Goal: Book appointment/travel/reservation

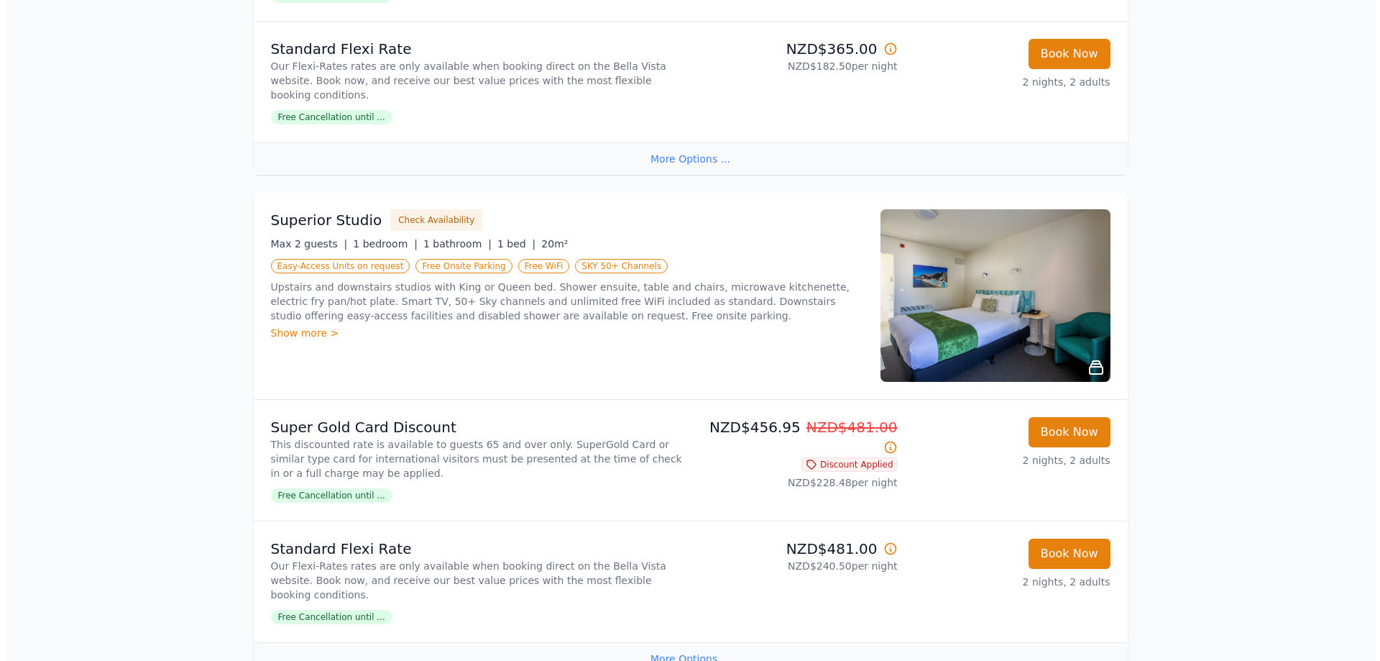
scroll to position [503, 0]
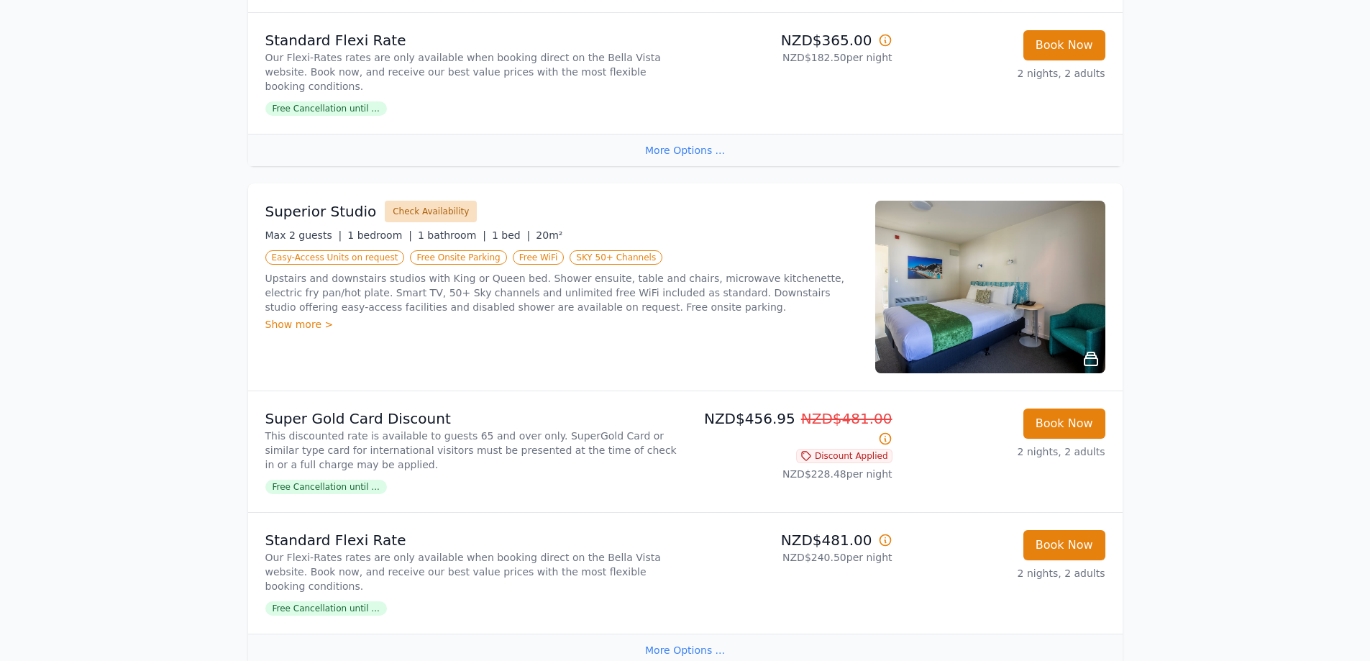
click at [421, 201] on button "Check Availability" at bounding box center [431, 212] width 92 height 22
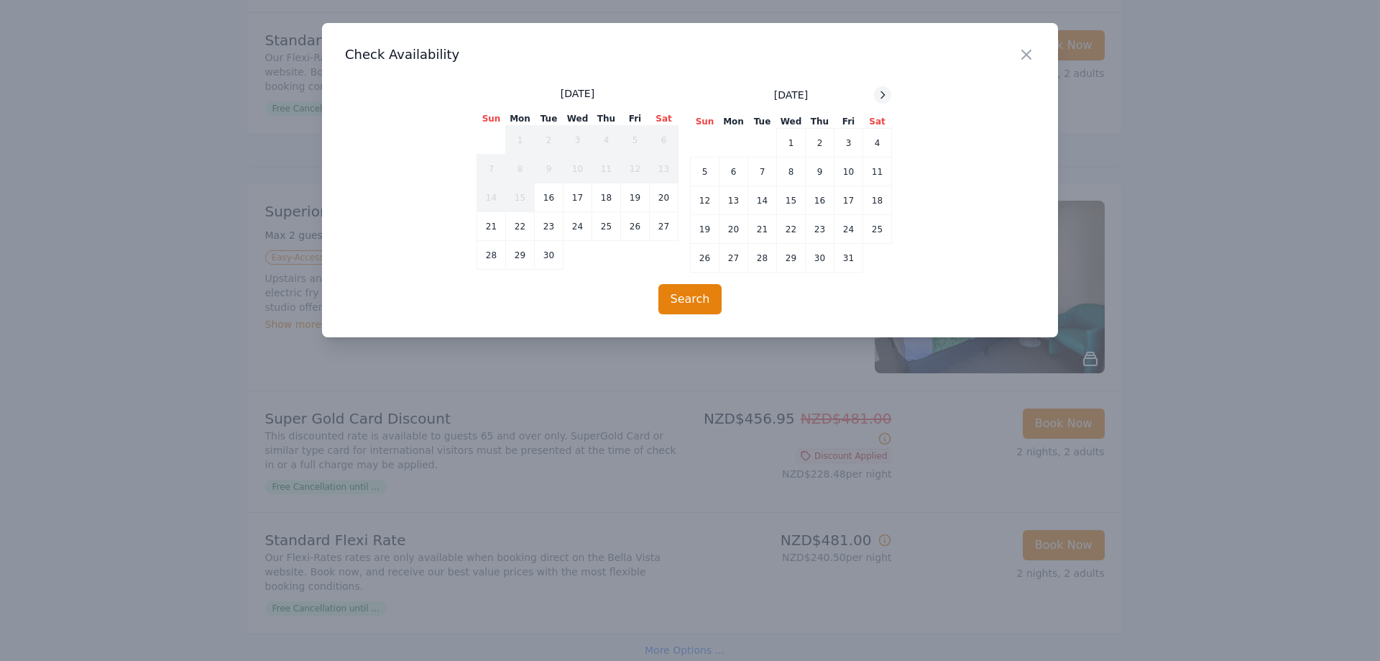
click at [885, 96] on icon at bounding box center [883, 95] width 12 height 12
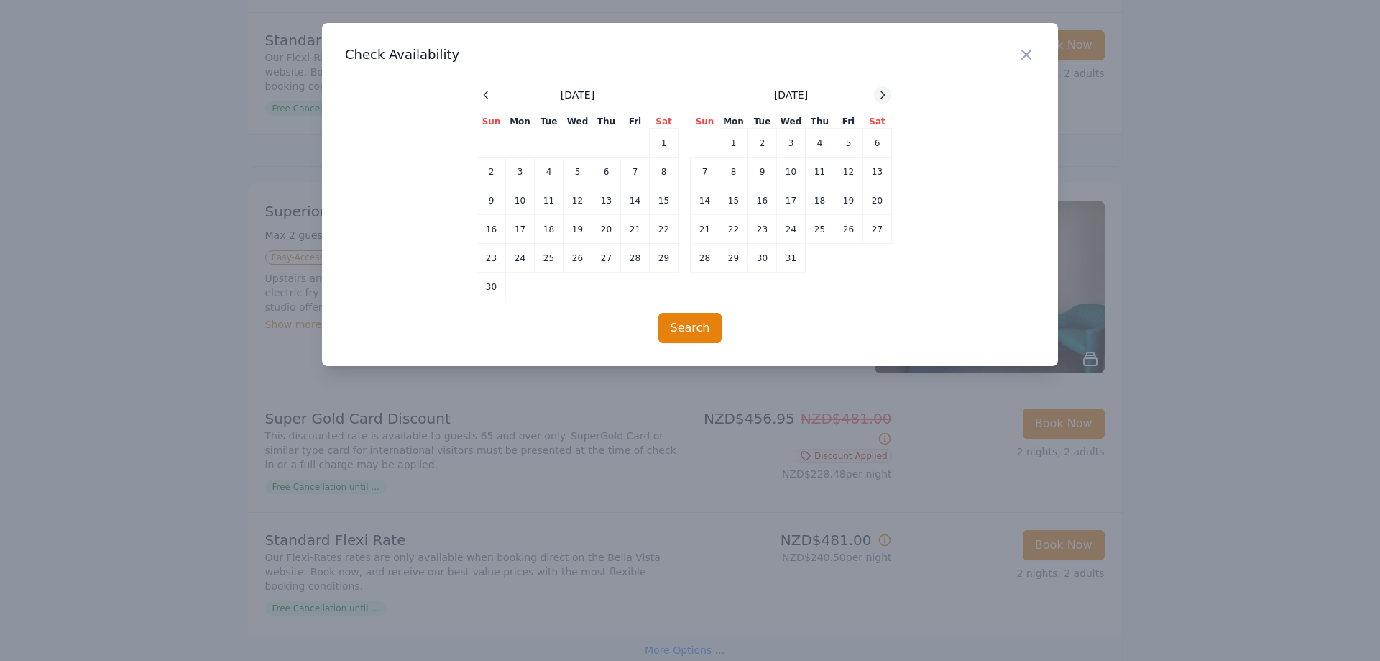
click at [885, 96] on icon at bounding box center [883, 95] width 12 height 12
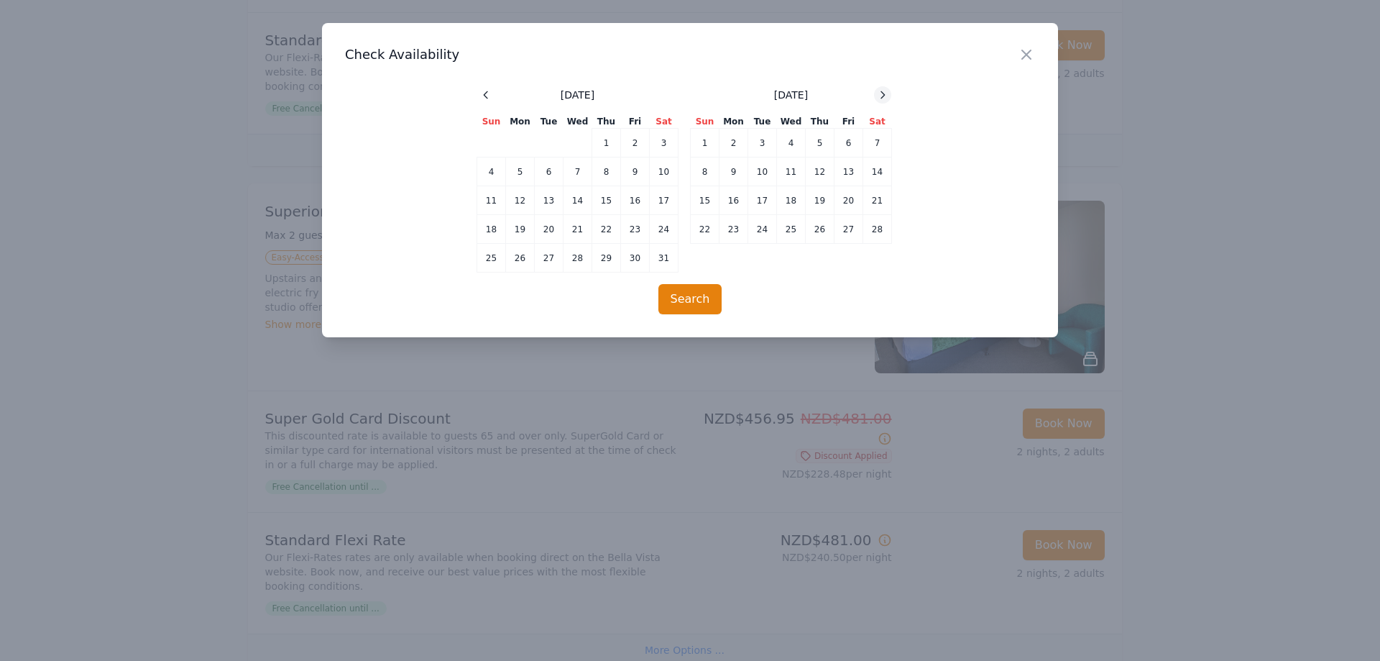
click at [885, 96] on icon at bounding box center [883, 95] width 12 height 12
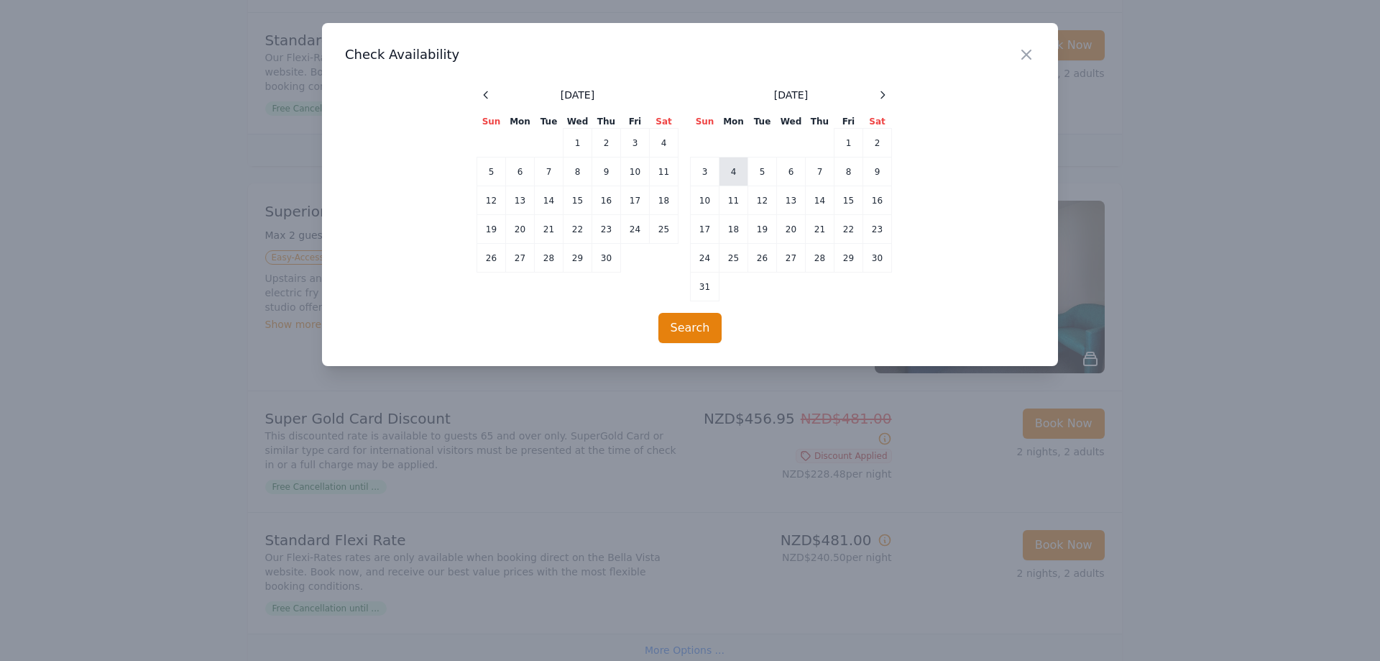
click at [726, 178] on td "4" at bounding box center [734, 171] width 29 height 29
click at [790, 178] on td "6" at bounding box center [791, 171] width 29 height 29
click at [815, 208] on td "14" at bounding box center [820, 200] width 29 height 29
click at [875, 196] on td "16" at bounding box center [878, 200] width 29 height 29
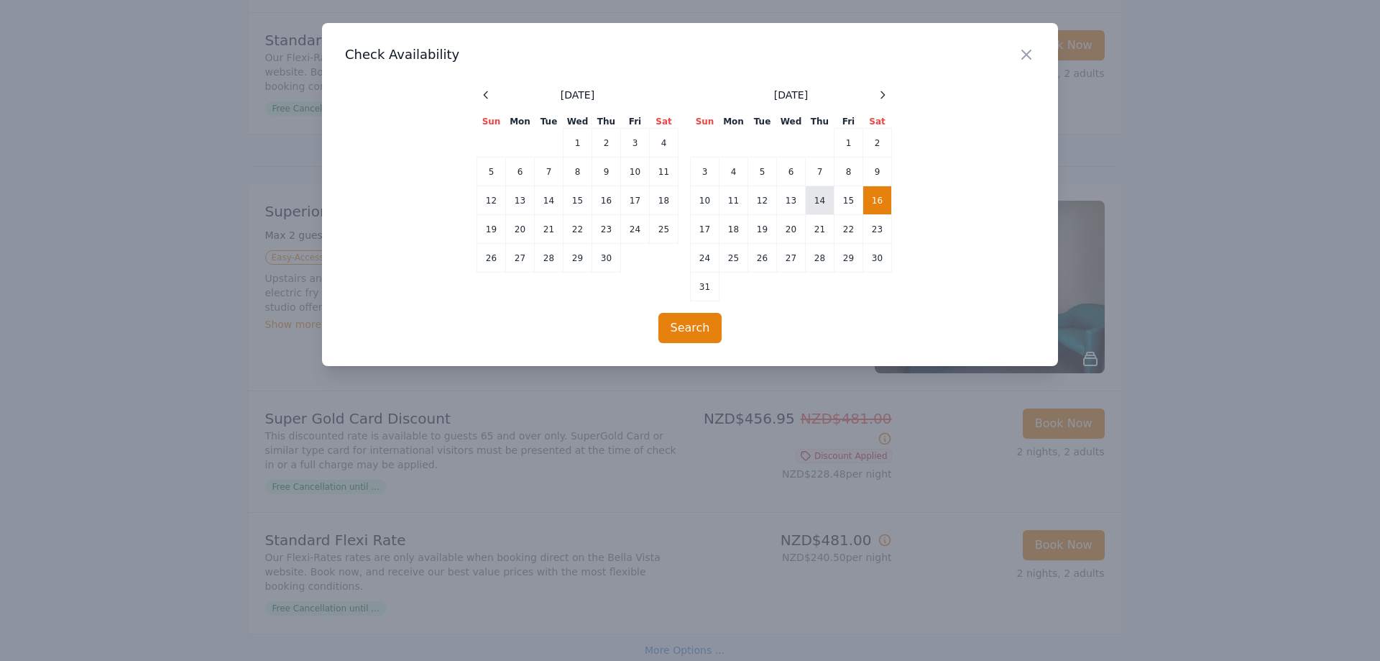
click at [826, 203] on td "14" at bounding box center [820, 200] width 29 height 29
click at [879, 201] on td "16" at bounding box center [878, 200] width 29 height 29
click at [692, 328] on button "Search" at bounding box center [691, 328] width 64 height 30
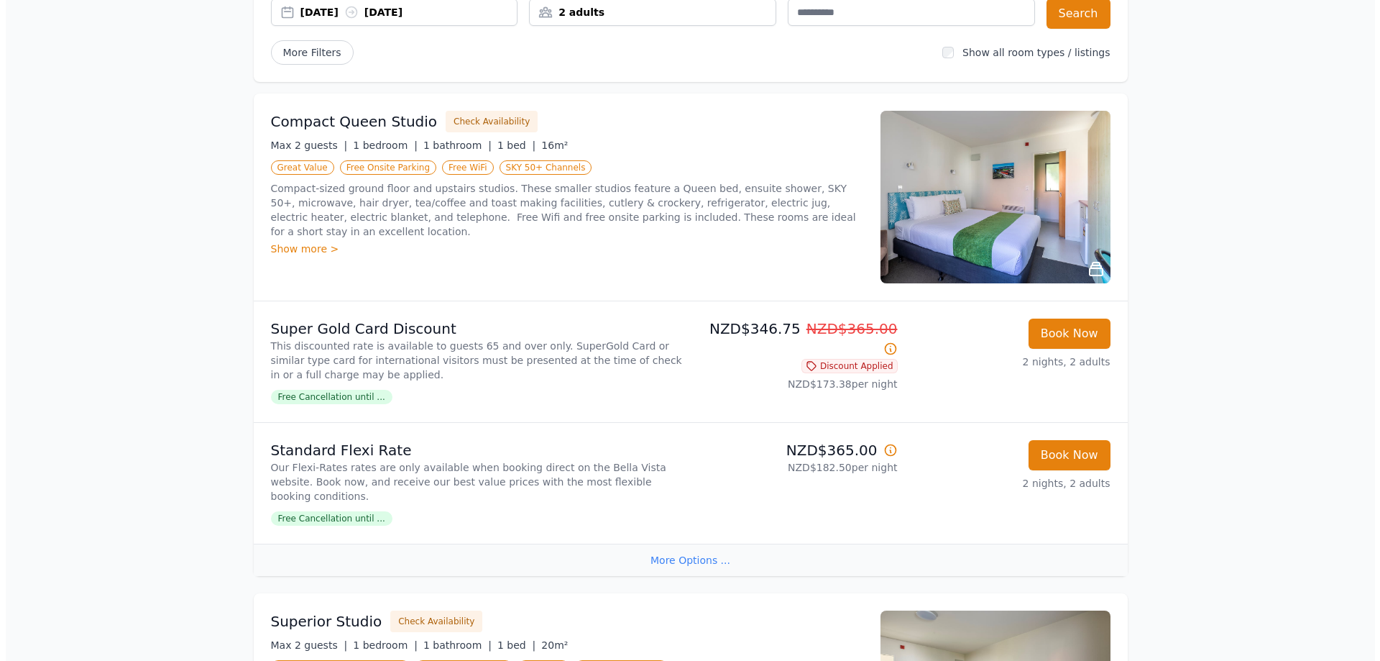
scroll to position [359, 0]
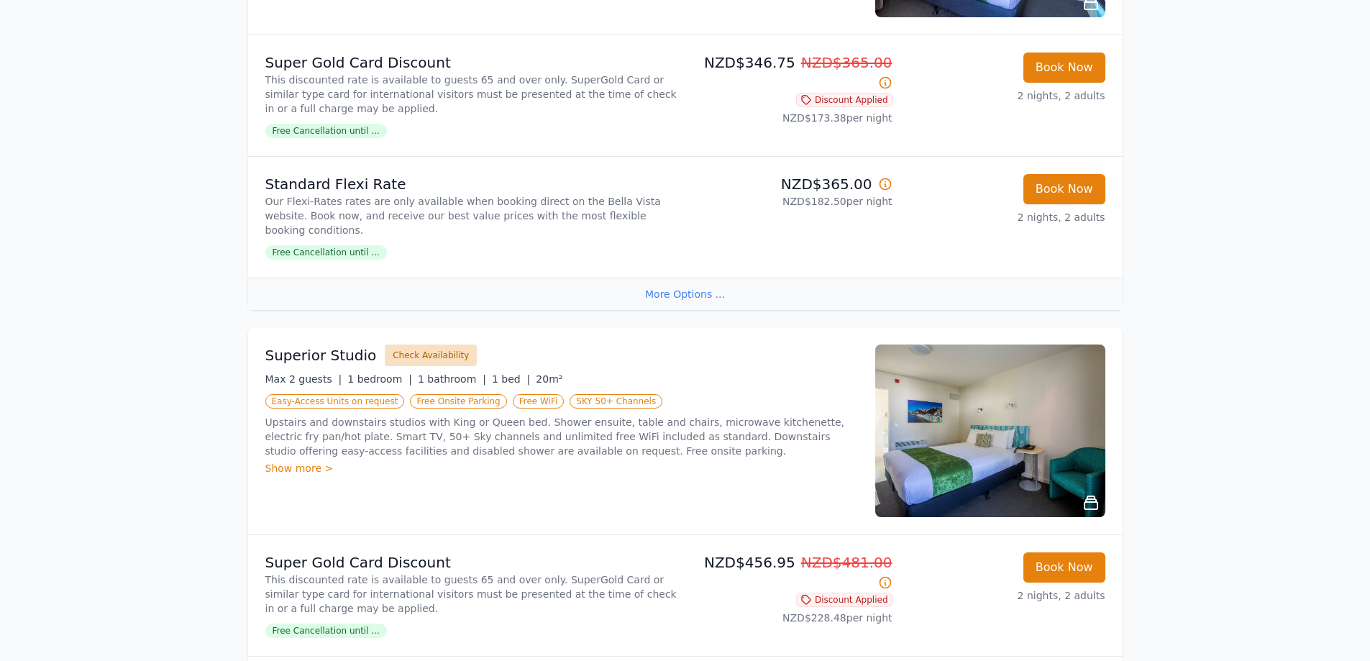
click at [433, 350] on button "Check Availability" at bounding box center [431, 355] width 92 height 22
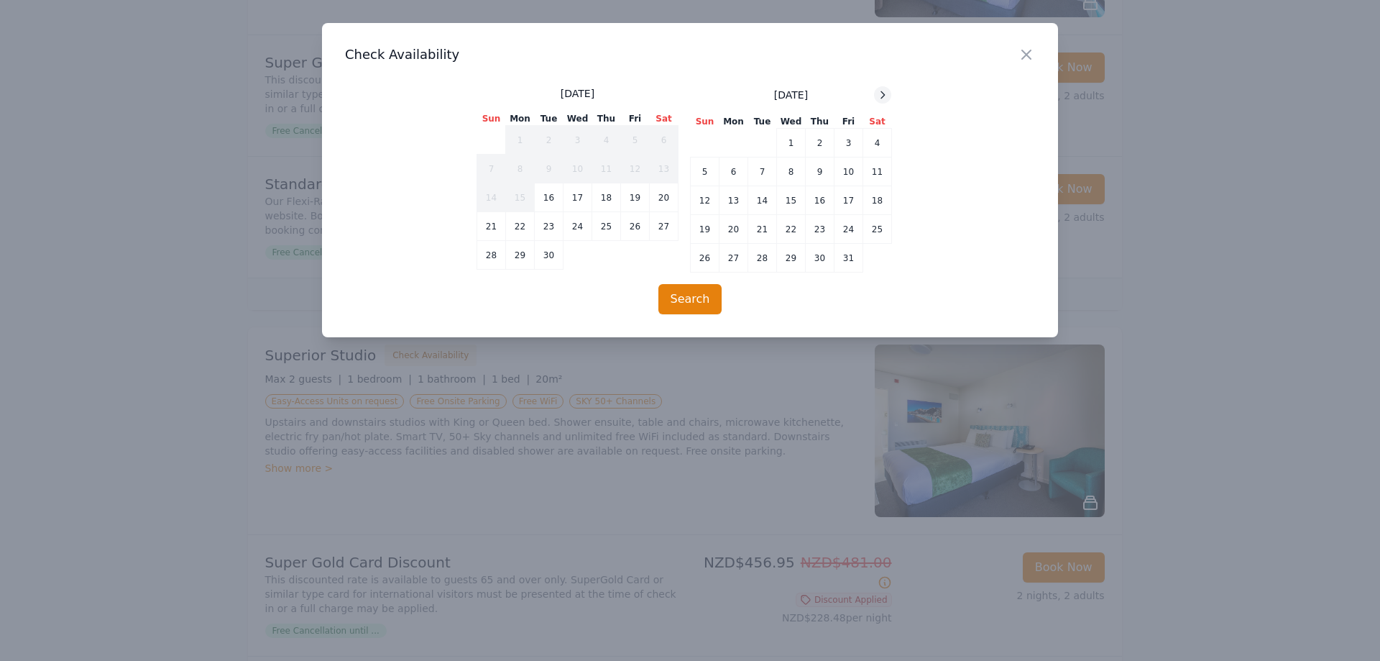
click at [886, 91] on icon at bounding box center [883, 95] width 12 height 12
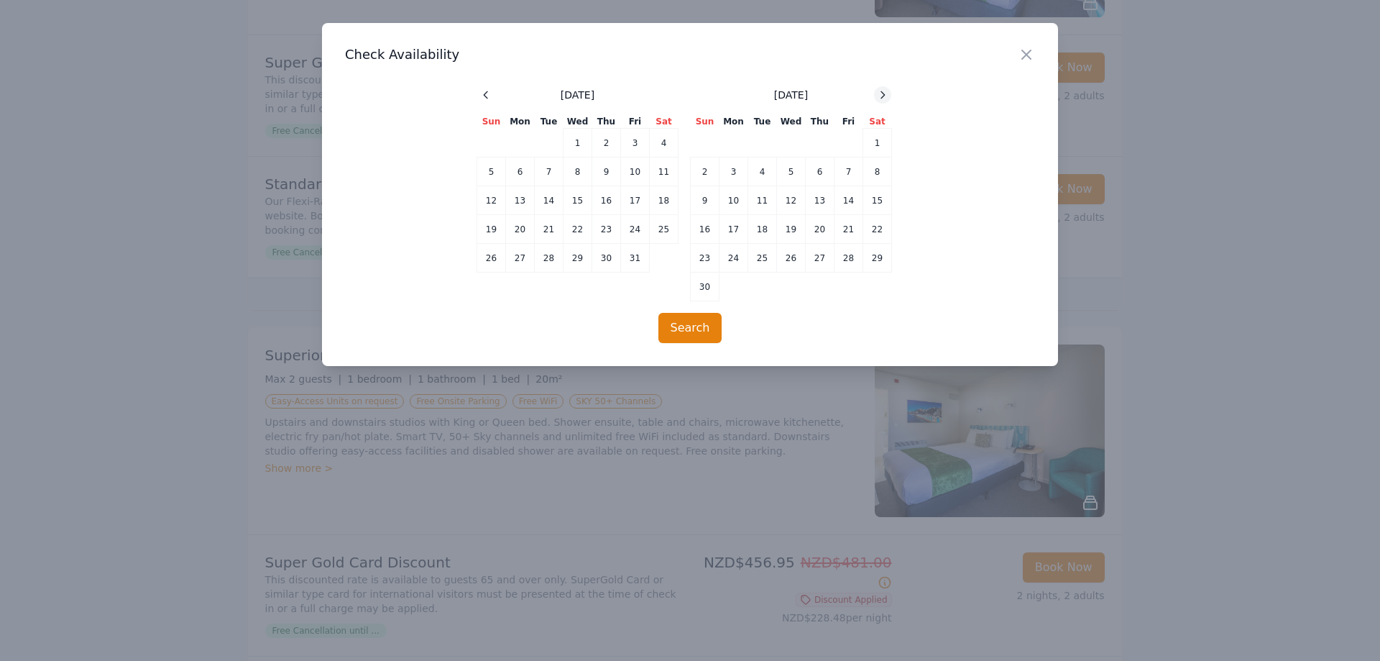
click at [886, 91] on icon at bounding box center [883, 95] width 12 height 12
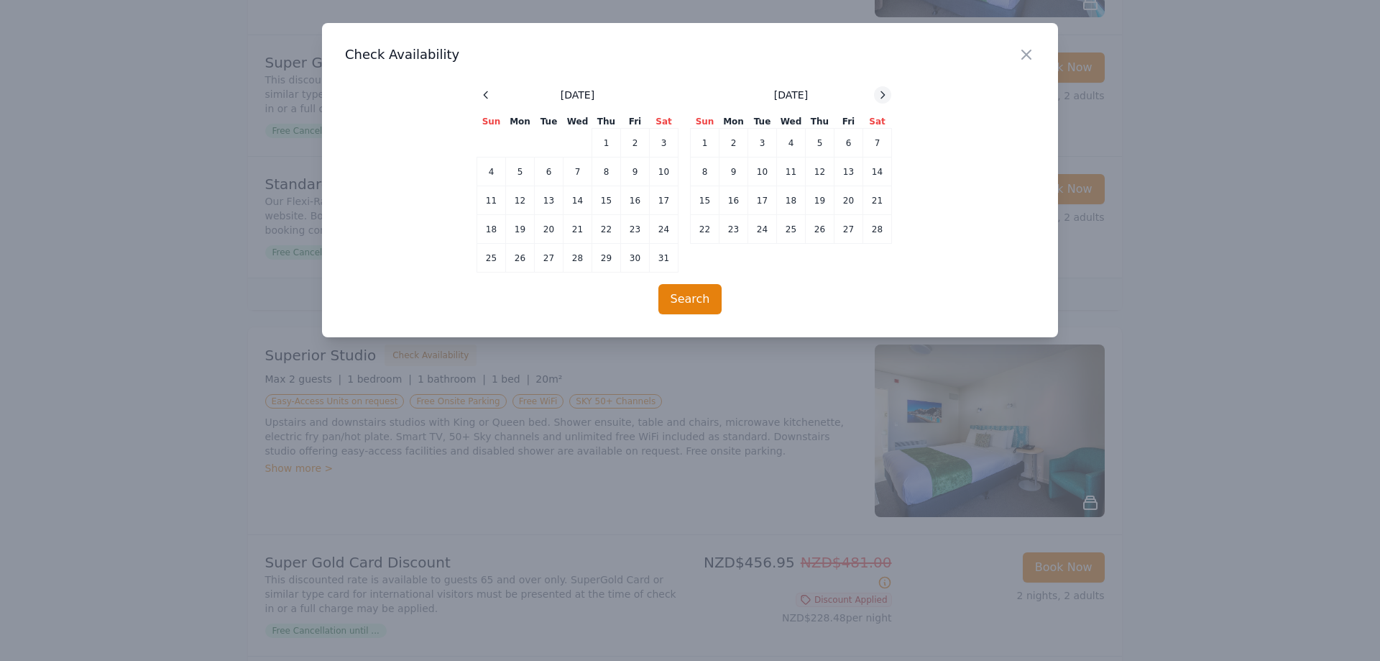
click at [886, 91] on icon at bounding box center [883, 95] width 12 height 12
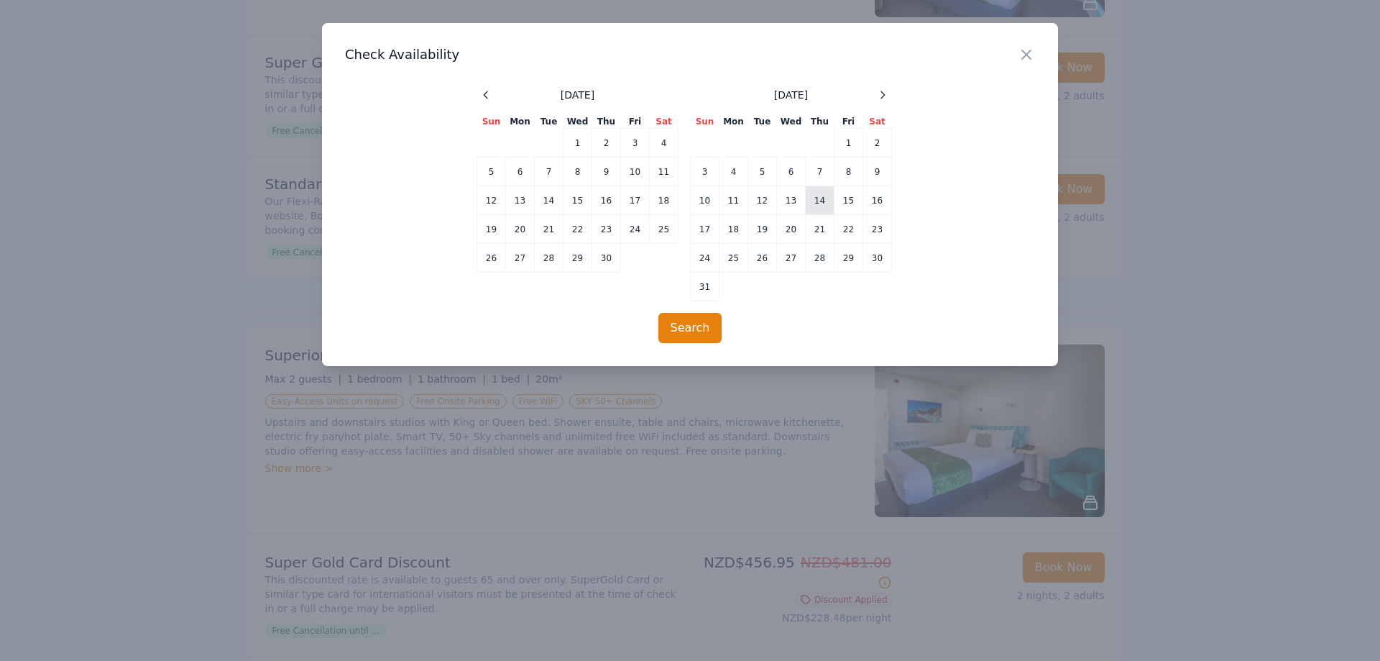
click at [816, 204] on td "14" at bounding box center [820, 200] width 29 height 29
click at [879, 197] on td "16" at bounding box center [878, 200] width 29 height 29
click at [700, 313] on button "Search" at bounding box center [691, 328] width 64 height 30
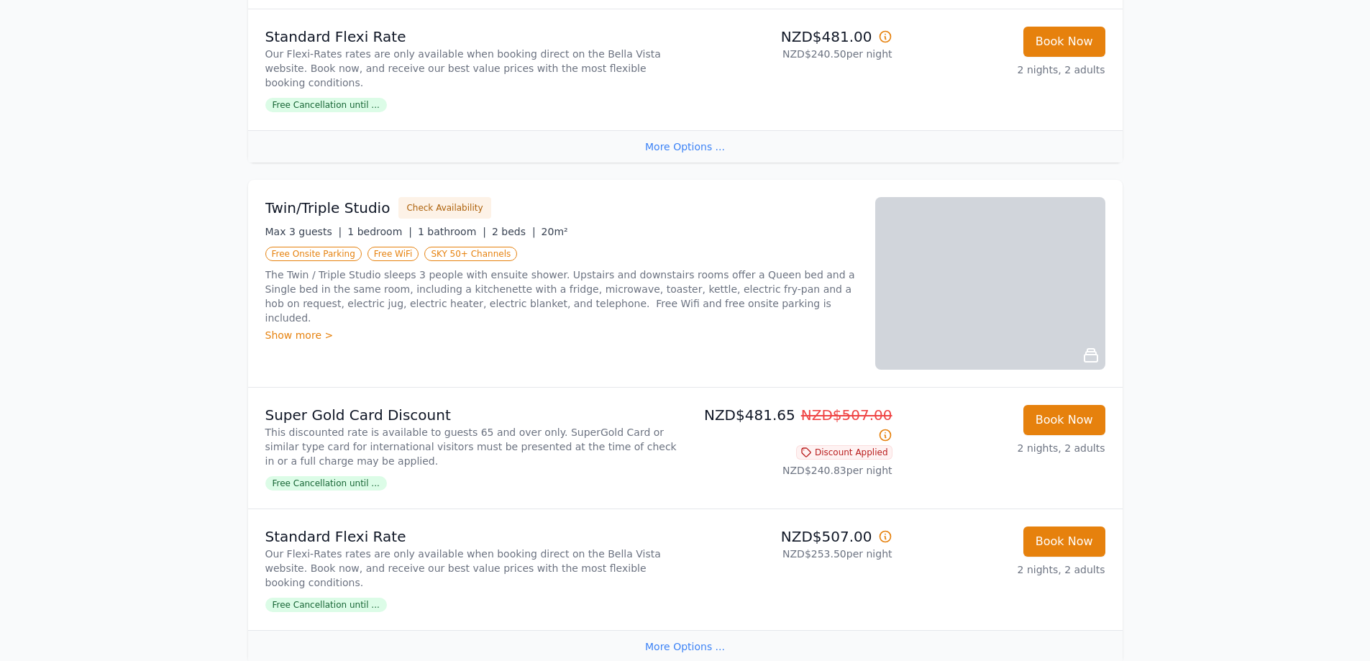
scroll to position [1078, 0]
